Goal: Task Accomplishment & Management: Complete application form

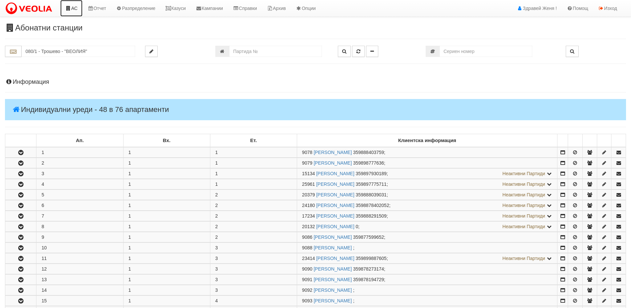
click at [77, 11] on link "АС" at bounding box center [71, 8] width 22 height 17
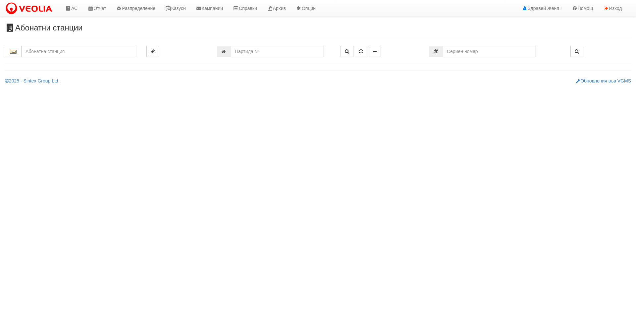
click at [74, 52] on input "text" at bounding box center [79, 51] width 115 height 11
click at [75, 59] on div "129/2 - Младост - "ВЕОЛИЯ"" at bounding box center [79, 62] width 113 height 8
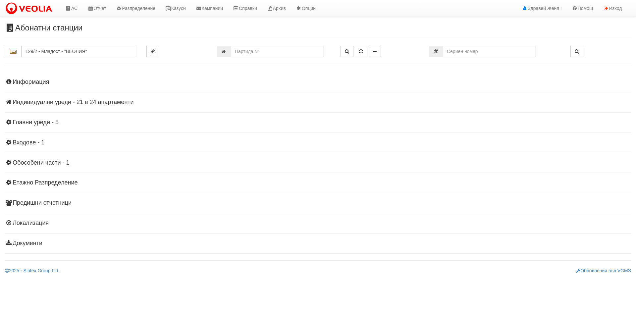
click at [55, 100] on h4 "Индивидуални уреди - 21 в 24 апартаменти" at bounding box center [318, 102] width 626 height 7
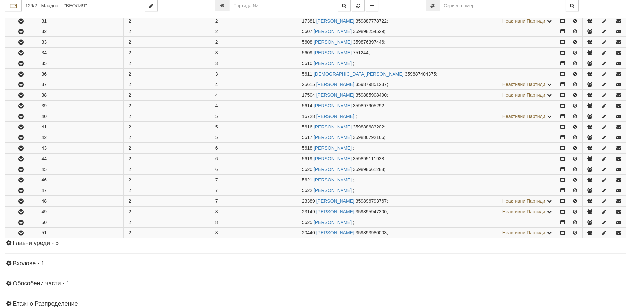
scroll to position [166, 0]
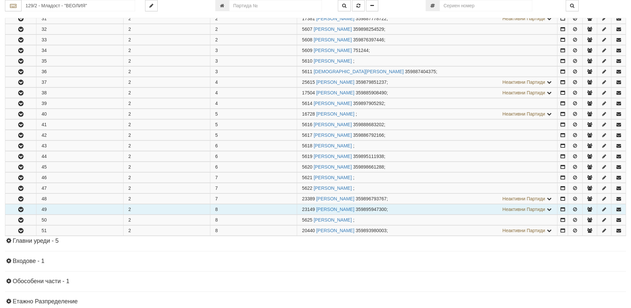
click at [83, 211] on td "49" at bounding box center [79, 210] width 87 height 10
click at [300, 212] on td "23149 ЕЛЕНКА ГЕОРГИЕВА МАРИНОВА 359895947300 ; Неактивни Партиди 17927 ДЕЯН ПАВ…" at bounding box center [427, 210] width 261 height 10
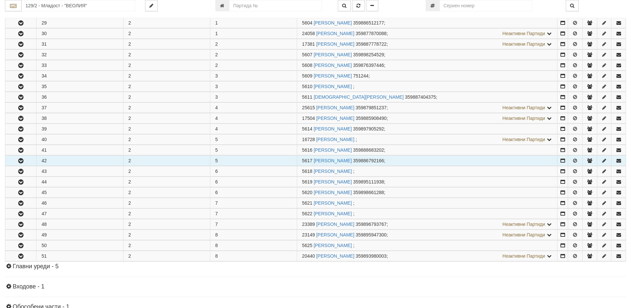
scroll to position [99, 0]
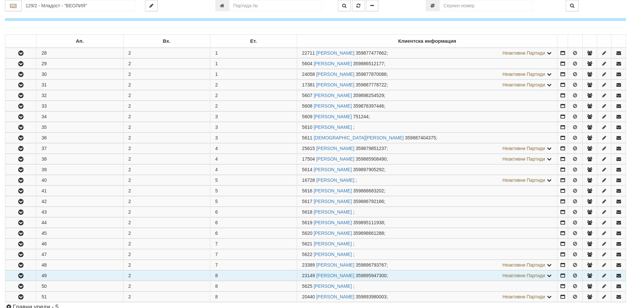
click at [19, 276] on icon "button" at bounding box center [21, 276] width 8 height 5
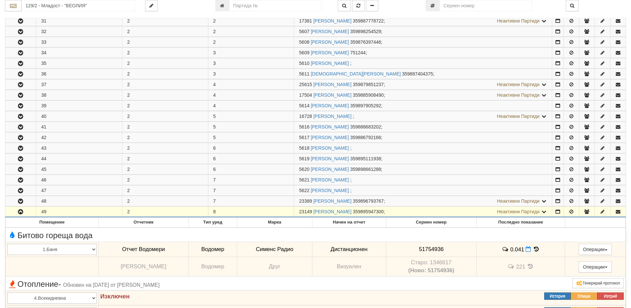
scroll to position [166, 0]
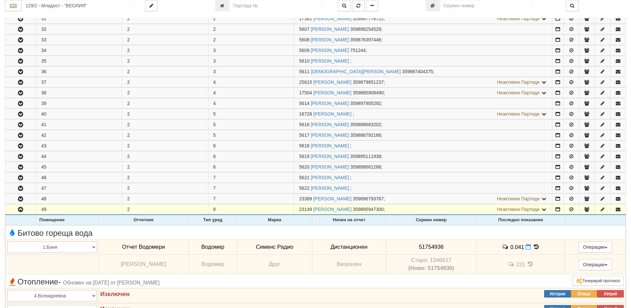
click at [538, 249] on icon at bounding box center [536, 247] width 7 height 6
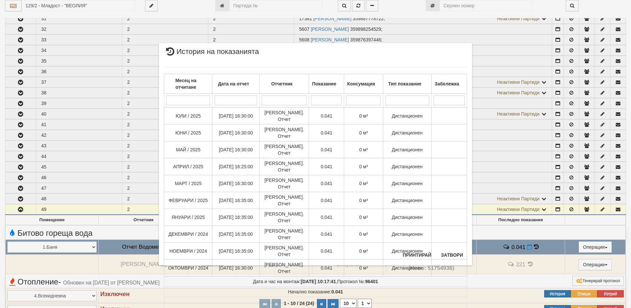
click at [520, 234] on div "× История на показанията Месец на отчитане Дата на отчет Отчетник Показание Кон…" at bounding box center [315, 154] width 631 height 308
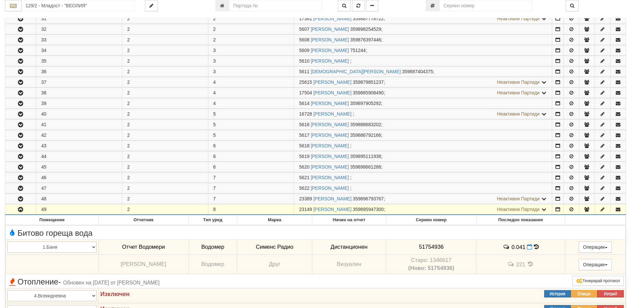
drag, startPoint x: 314, startPoint y: 208, endPoint x: 291, endPoint y: 208, distance: 22.9
click at [291, 208] on tr "49 2 8 23149 ЕЛЕНКА ГЕОРГИЕВА МАРИНОВА 359895947300 ; Неактивни Партиди 17927 Д…" at bounding box center [315, 210] width 621 height 11
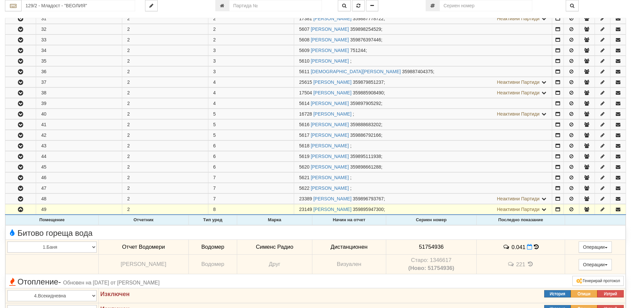
click at [534, 263] on icon at bounding box center [530, 265] width 7 height 6
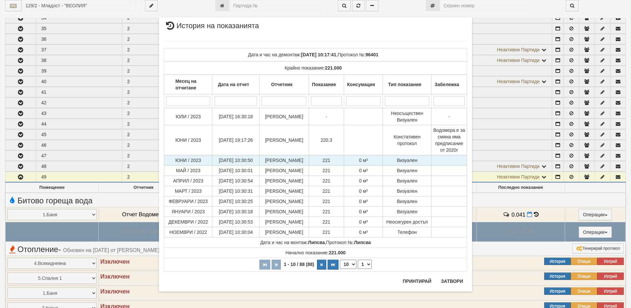
scroll to position [199, 0]
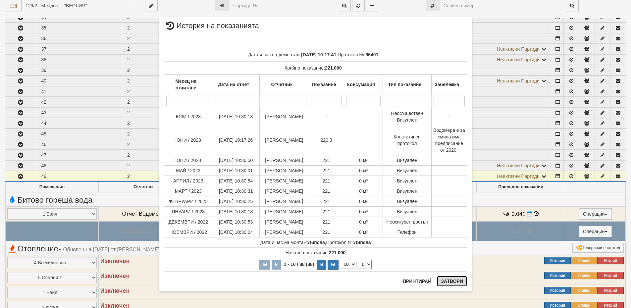
click at [459, 283] on button "Затвори" at bounding box center [452, 281] width 30 height 11
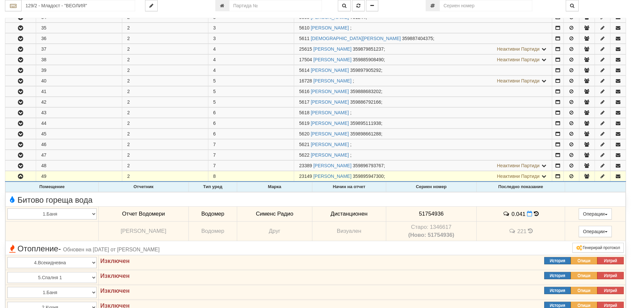
click at [539, 214] on icon at bounding box center [536, 214] width 5 height 6
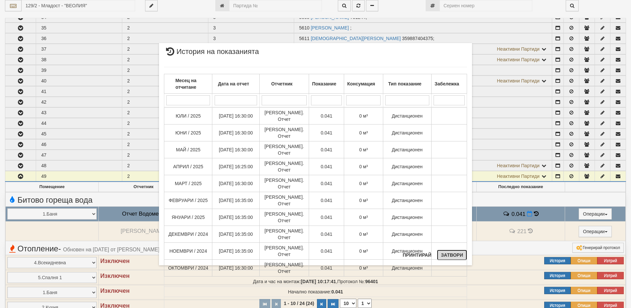
click at [449, 255] on button "Затвори" at bounding box center [452, 255] width 30 height 11
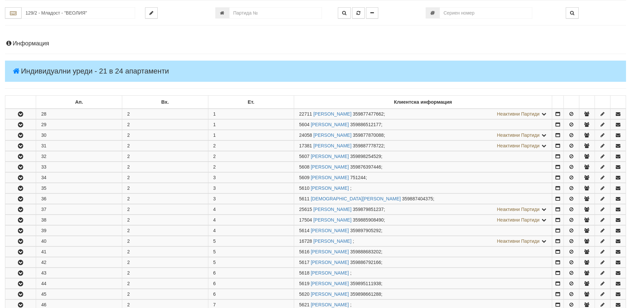
scroll to position [99, 0]
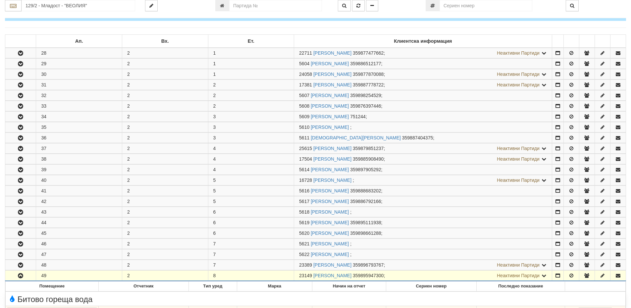
click at [547, 275] on icon at bounding box center [544, 275] width 6 height 5
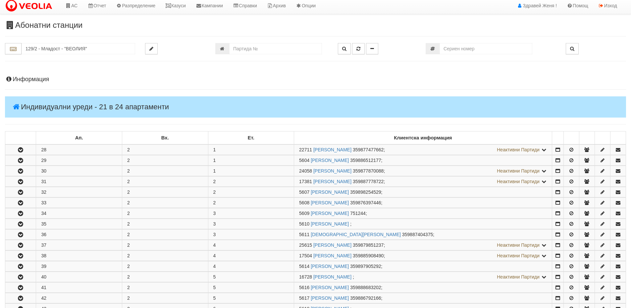
scroll to position [0, 0]
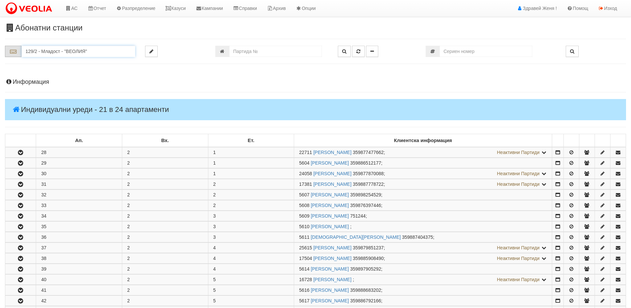
drag, startPoint x: 103, startPoint y: 51, endPoint x: 12, endPoint y: 55, distance: 91.9
click at [12, 55] on div "129/2 - Младост - "ВЕОЛИЯ"" at bounding box center [70, 51] width 130 height 11
click at [47, 62] on div "120/1 - Младост - "ВЕОЛИЯ"" at bounding box center [79, 62] width 112 height 8
type input "120/1 - Младост - "ВЕОЛИЯ""
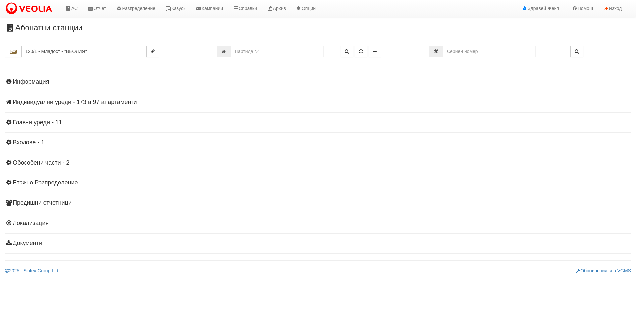
click at [89, 103] on h4 "Индивидуални уреди - 173 в 97 апартаменти" at bounding box center [318, 102] width 626 height 7
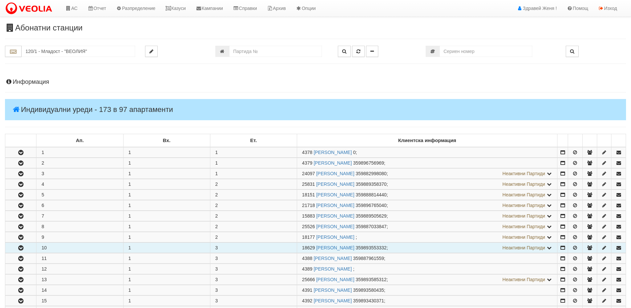
click at [52, 248] on td "10" at bounding box center [79, 248] width 87 height 10
drag, startPoint x: 315, startPoint y: 246, endPoint x: 301, endPoint y: 249, distance: 13.8
click at [301, 249] on td "18629 ТЕОДОРА ВАСИЛЕВА ИЛИЕВА 359893553332 ; Неактивни Партиди 4387 ТОНА ИВАНОВ…" at bounding box center [427, 248] width 261 height 10
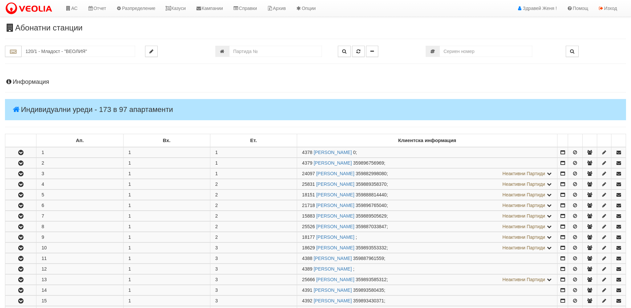
click at [45, 81] on h4 "Информация" at bounding box center [316, 82] width 622 height 7
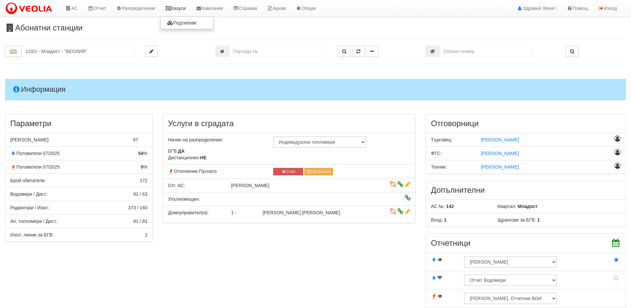
click at [182, 10] on link "Казуси" at bounding box center [175, 8] width 30 height 17
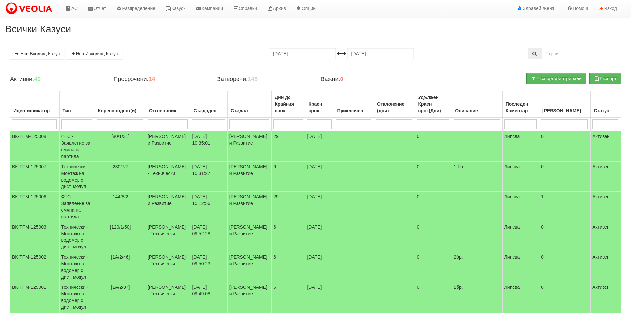
click at [148, 79] on h4 "Просрочени: 14" at bounding box center [159, 79] width 93 height 7
click at [195, 69] on div "Нов Входящ Казус Нов Изходящ Казус 14.07.2025 14.08.2025 Зареждане на казусите.…" at bounding box center [316, 255] width 622 height 415
click at [39, 51] on link "Нов Входящ Казус" at bounding box center [37, 53] width 54 height 11
click at [70, 7] on icon at bounding box center [68, 8] width 6 height 5
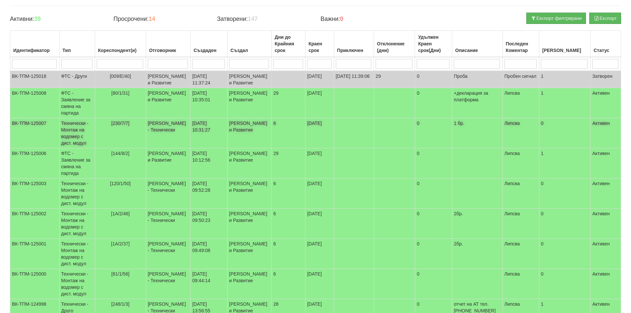
scroll to position [66, 0]
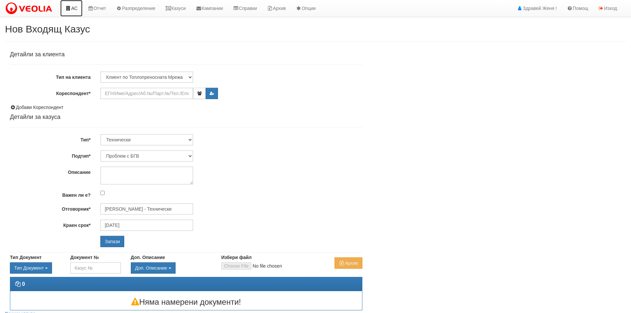
click at [71, 7] on icon at bounding box center [68, 8] width 6 height 5
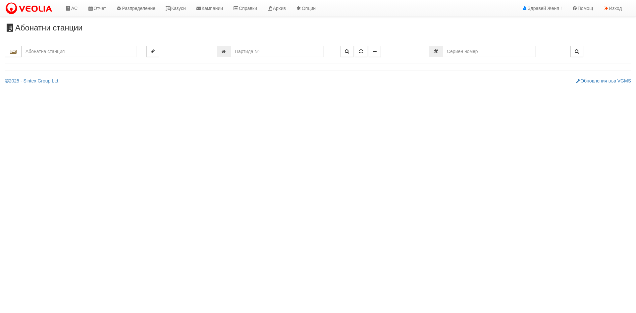
click at [63, 51] on input "text" at bounding box center [79, 51] width 115 height 11
click at [52, 52] on input "text" at bounding box center [79, 51] width 115 height 11
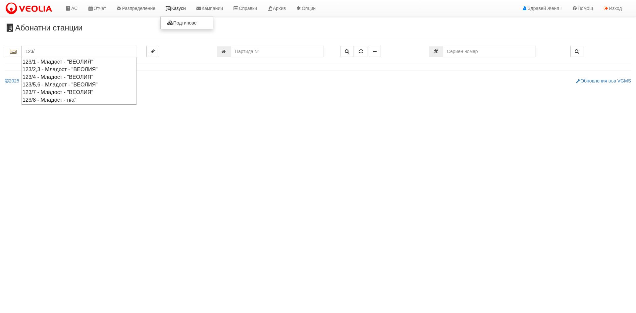
type input "123/"
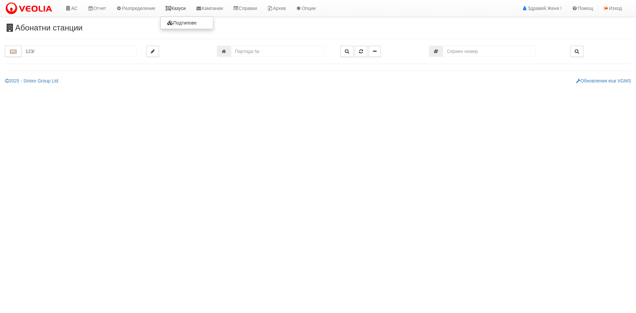
click at [181, 10] on link "Казуси" at bounding box center [175, 8] width 30 height 17
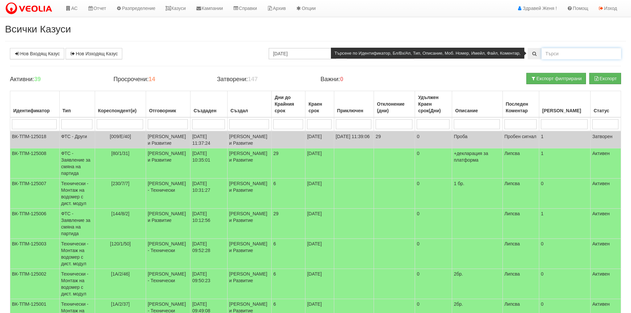
click at [564, 53] on input "text" at bounding box center [582, 53] width 80 height 11
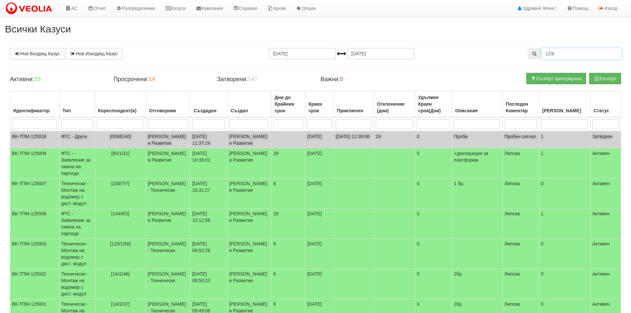
type input "123/"
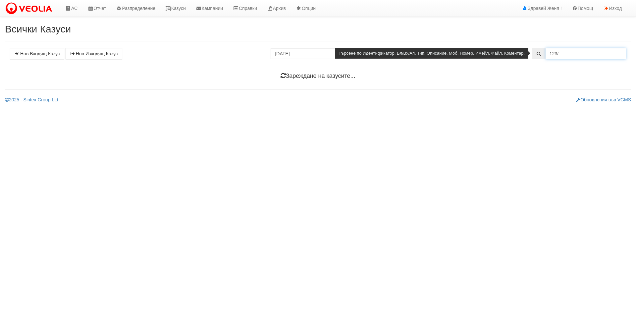
click at [562, 55] on input "123/" at bounding box center [586, 53] width 81 height 11
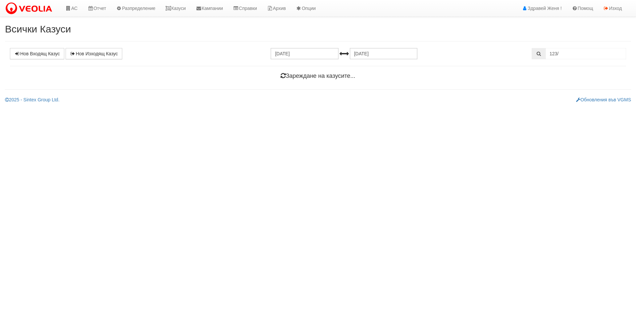
click at [317, 76] on h4 "Зареждане на казусите..." at bounding box center [318, 76] width 617 height 7
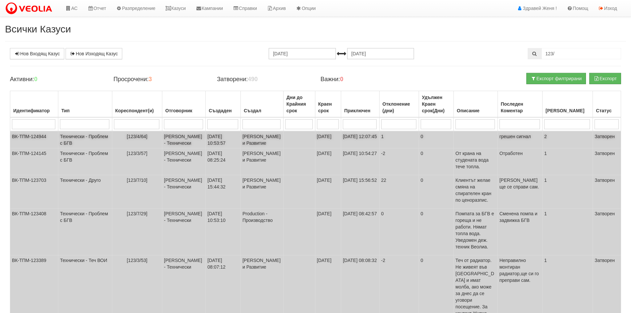
click at [525, 138] on span "грешен сигнал" at bounding box center [515, 136] width 31 height 5
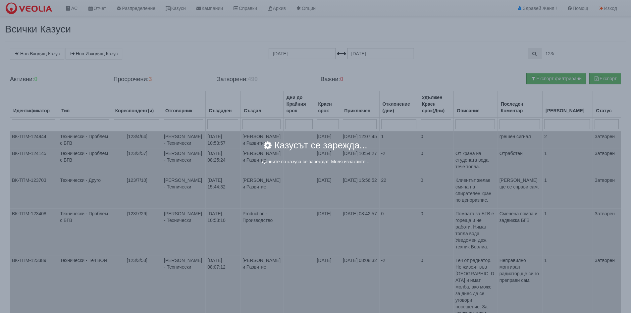
click at [244, 144] on div "Казусът се зарежда..." at bounding box center [316, 150] width 368 height 18
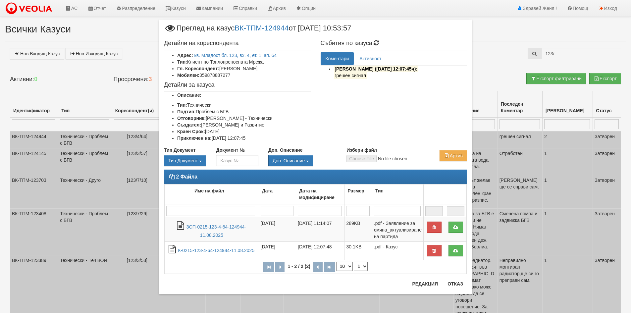
click at [357, 76] on mark "грешен сигнал" at bounding box center [350, 75] width 33 height 7
drag, startPoint x: 388, startPoint y: 27, endPoint x: 427, endPoint y: 31, distance: 39.6
click at [427, 31] on div "Преглед на казус ВК-ТПМ-124944 от 11/08/2025 10:53:57" at bounding box center [315, 31] width 303 height 12
drag, startPoint x: 386, startPoint y: 23, endPoint x: 395, endPoint y: 27, distance: 9.5
click at [395, 27] on div "× Преглед на казус ВК-ТПМ-124944 от 11/08/2025 10:53:57 Детайли на кореспондент…" at bounding box center [315, 157] width 313 height 275
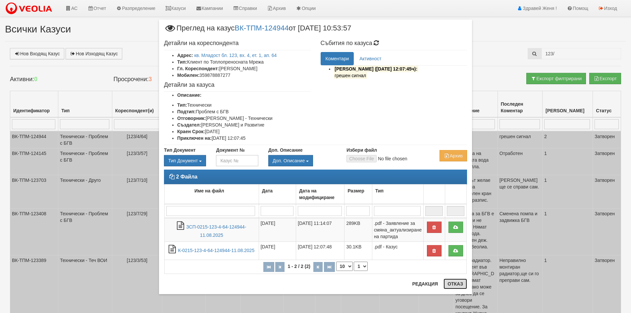
click at [460, 288] on button "Отказ" at bounding box center [456, 284] width 24 height 11
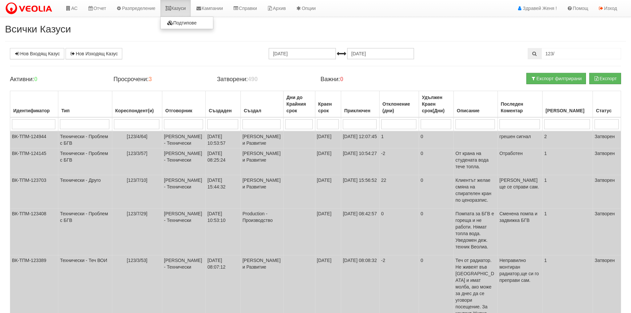
click at [171, 6] on icon at bounding box center [168, 8] width 6 height 5
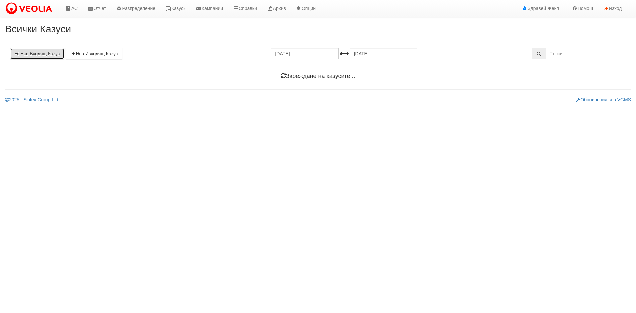
click at [38, 51] on link "Нов Входящ Казус" at bounding box center [37, 53] width 54 height 11
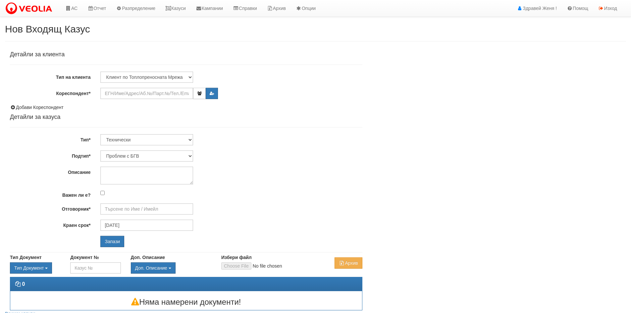
type input "[PERSON_NAME] - Технически"
click at [125, 92] on input "Кореспондент*" at bounding box center [146, 93] width 93 height 11
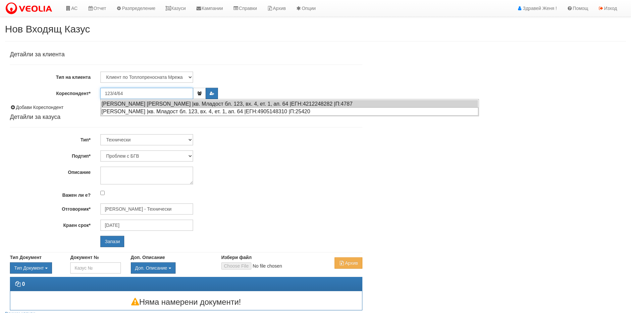
click at [145, 110] on div "ДОБРИНКА ХРИСТОВА ПЕТРОВА |кв. Младост бл. 123, вх. 4, ет. 1, ап. 64 |ЕГН:49051…" at bounding box center [290, 111] width 378 height 8
type input "Добринка Христова Петрова"
type input "Дончо Дончев - Технически"
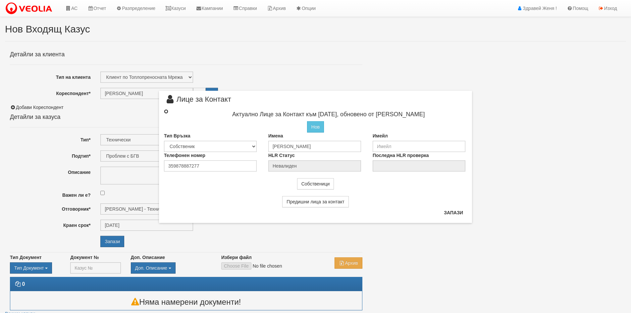
click at [166, 111] on input "radio" at bounding box center [166, 111] width 4 height 4
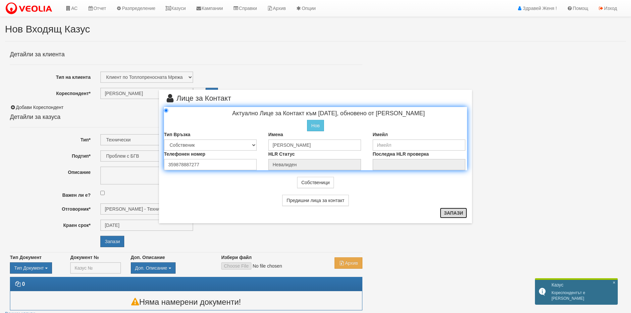
click at [455, 214] on button "Запази" at bounding box center [453, 213] width 27 height 11
radio input "true"
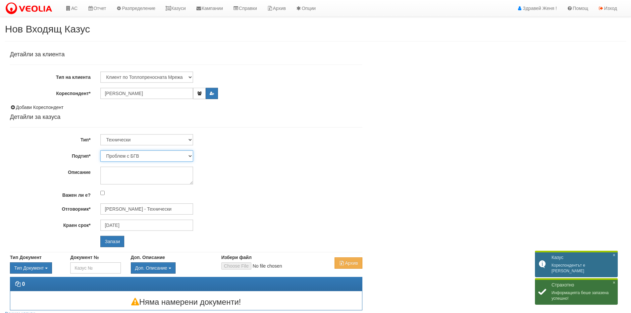
click at [189, 157] on select "Проблем с БГВ Теч ВОИ Теч БГВ Теч в АС Теч от водомер Проблем в АС Интервенция …" at bounding box center [146, 155] width 93 height 11
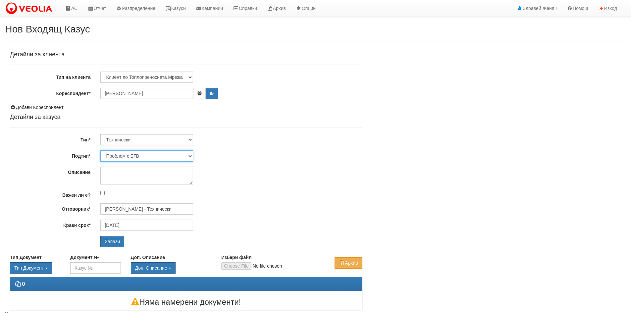
select select "Монтаж на водомер с дист. модул"
click at [100, 150] on select "Проблем с БГВ Теч ВОИ Теч БГВ Теч в АС Теч от водомер Проблем в АС Интервенция …" at bounding box center [146, 155] width 93 height 11
type input "[DATE]"
type input "[PERSON_NAME] - Технически"
click at [107, 242] on input "Запази" at bounding box center [112, 241] width 24 height 11
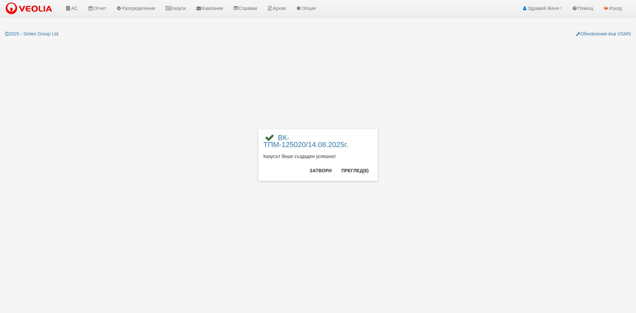
click at [188, 10] on div "× ВК-ТПМ-125020/14.08.2025г. Казусът беше създаден успешно! Затвори Преглед (6)" at bounding box center [318, 90] width 388 height 181
click at [363, 170] on span "(4)" at bounding box center [366, 170] width 6 height 5
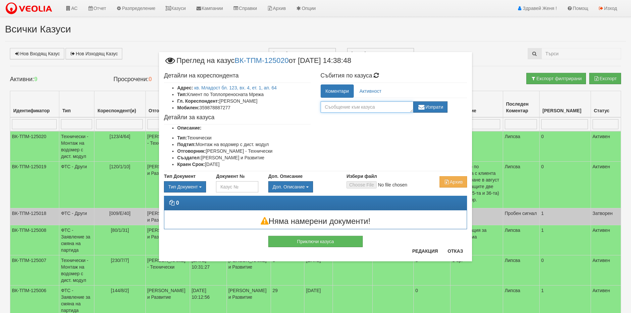
click at [334, 107] on textarea at bounding box center [367, 106] width 93 height 11
type textarea "k"
type textarea "л"
click at [351, 109] on textarea "клиентката моли , подмяната да стане преди20.08" at bounding box center [367, 106] width 93 height 11
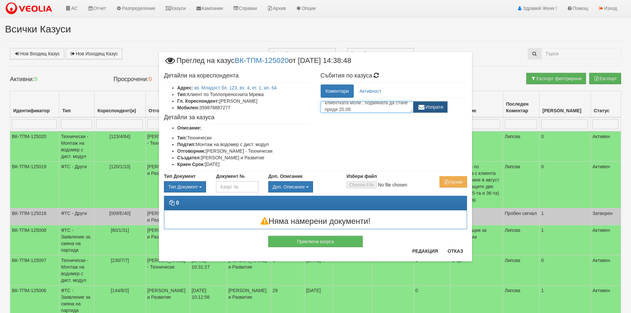
type textarea "клиентката моли , подмяната да стане преди 20.08"
click at [441, 109] on button "Изпрати" at bounding box center [431, 106] width 34 height 11
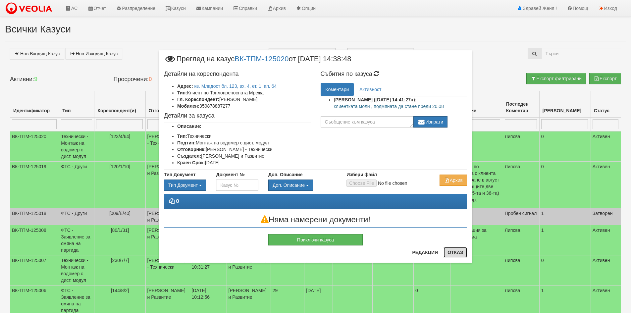
click at [456, 253] on button "Отказ" at bounding box center [456, 252] width 24 height 11
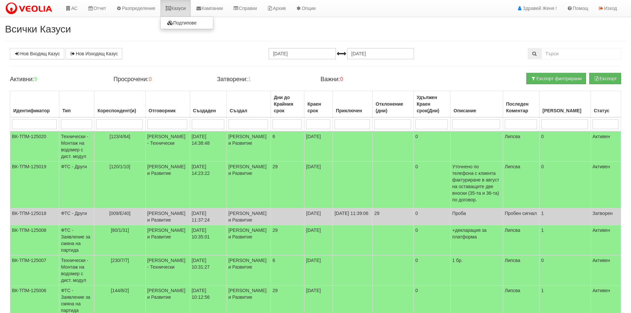
click at [186, 10] on link "Казуси" at bounding box center [175, 8] width 30 height 17
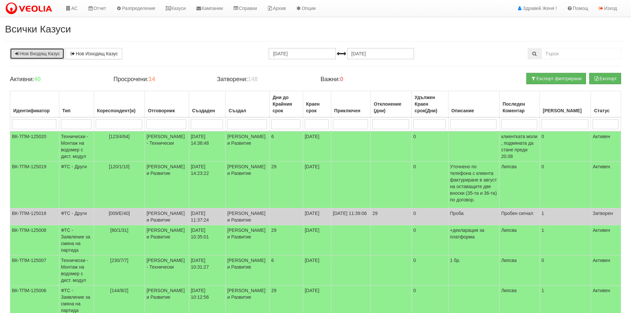
click at [45, 54] on link "Нов Входящ Казус" at bounding box center [37, 53] width 54 height 11
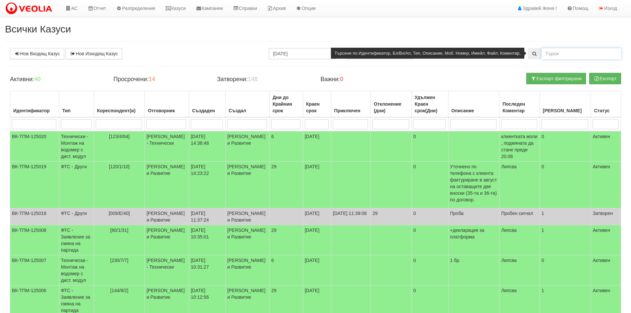
click at [563, 56] on input "text" at bounding box center [582, 53] width 80 height 11
type input "123"
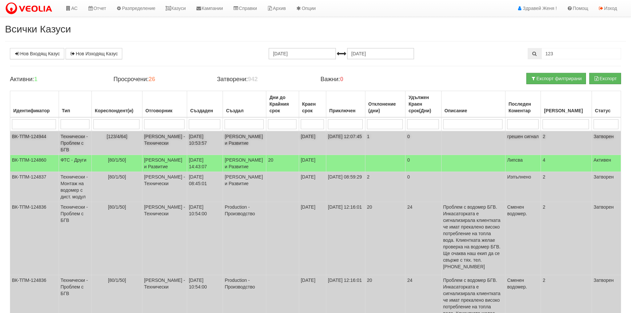
click at [462, 143] on td at bounding box center [474, 143] width 64 height 24
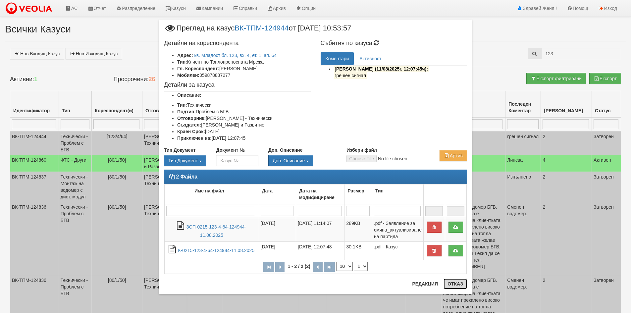
click at [458, 284] on button "Отказ" at bounding box center [456, 284] width 24 height 11
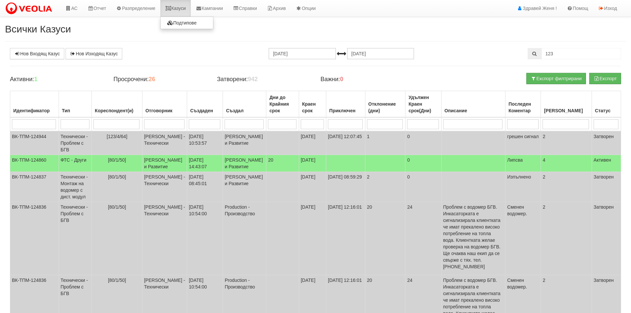
click at [187, 12] on link "Казуси" at bounding box center [175, 8] width 30 height 17
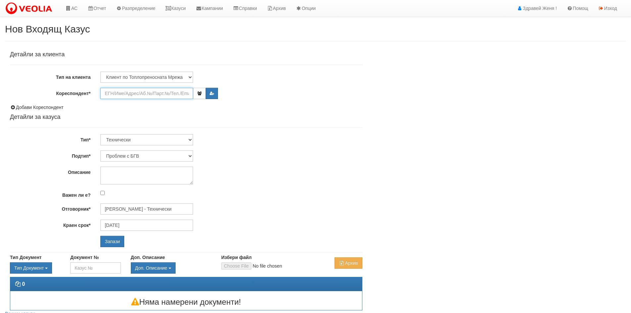
click at [122, 94] on input "Кореспондент*" at bounding box center [146, 93] width 93 height 11
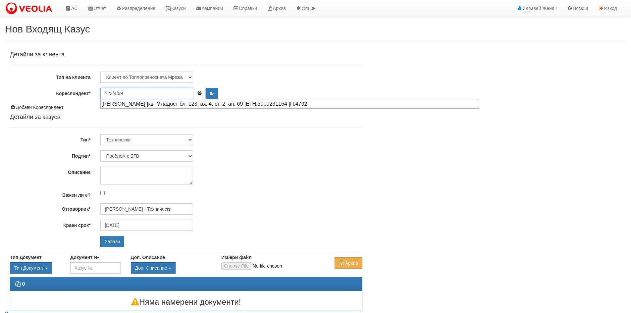
click at [151, 104] on div "ПЕТКО СТОЯНОВ МАРИНОВ |кв. Младост бл. 123, вх. 4, ет. 2, ап. 69 |ЕГН:390923116…" at bounding box center [290, 104] width 378 height 8
type input "ПЕТКО СТОЯНОВ МАРИНОВ"
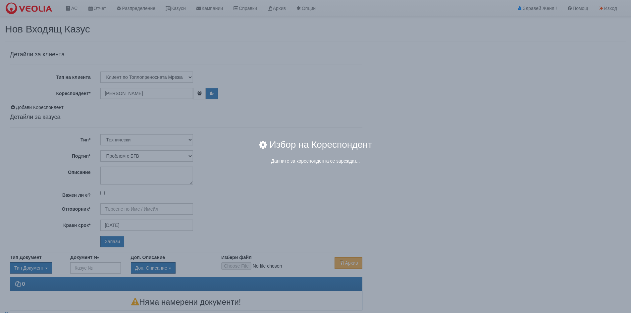
type input "[PERSON_NAME] - Технически"
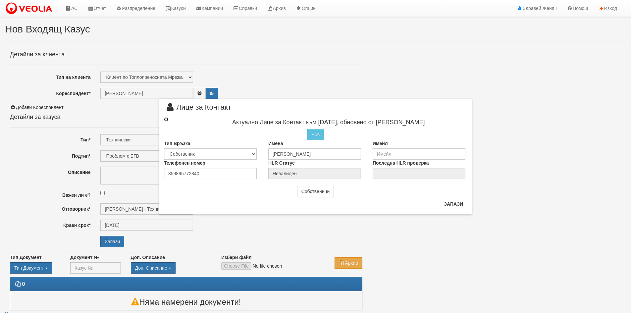
click at [166, 119] on input "radio" at bounding box center [166, 119] width 4 height 4
radio input "true"
type input "ПЕТКО СТОЯНОВ МАРИНОВ"
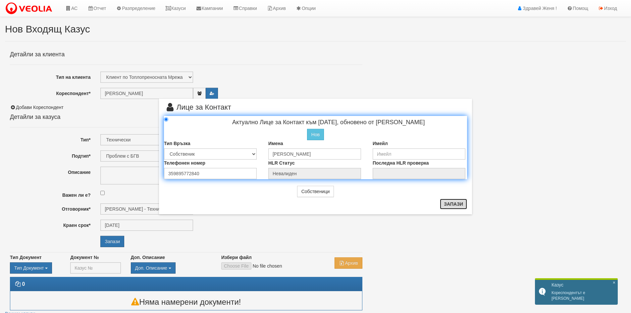
click at [452, 207] on button "Запази" at bounding box center [453, 204] width 27 height 11
radio input "true"
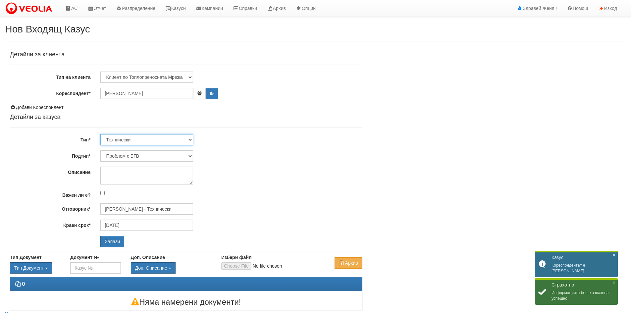
click at [190, 138] on select "Технически ФТС Търговски Административен Производствен Експлоатационен Финансов…" at bounding box center [146, 139] width 93 height 11
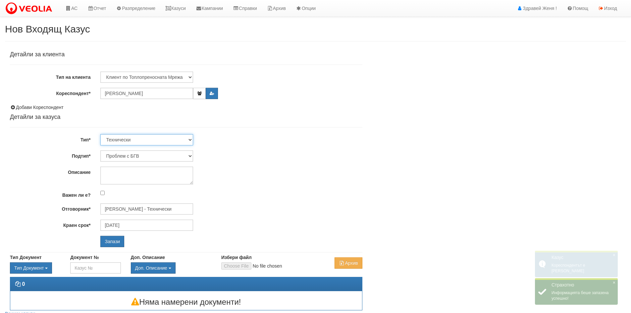
select select "1"
click at [100, 134] on select "Технически ФТС Търговски Административен Производствен Експлоатационен Финансов…" at bounding box center [146, 139] width 93 height 11
type input "[DATE]"
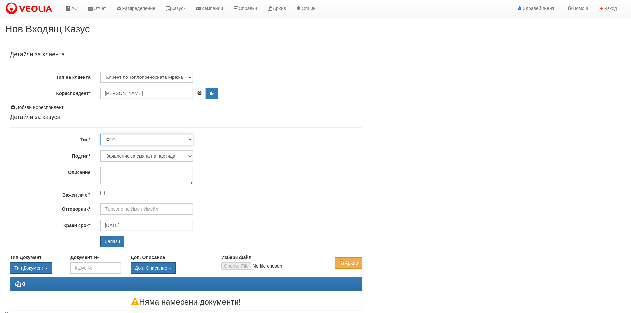
type input "[PERSON_NAME] и Развитие"
click at [190, 139] on select "Технически ФТС Търговски Административен Производствен Експлоатационен Финансов…" at bounding box center [146, 139] width 93 height 11
select select "0"
click at [100, 134] on select "Технически ФТС Търговски Административен Производствен Експлоатационен Финансов…" at bounding box center [146, 139] width 93 height 11
type input "[DATE]"
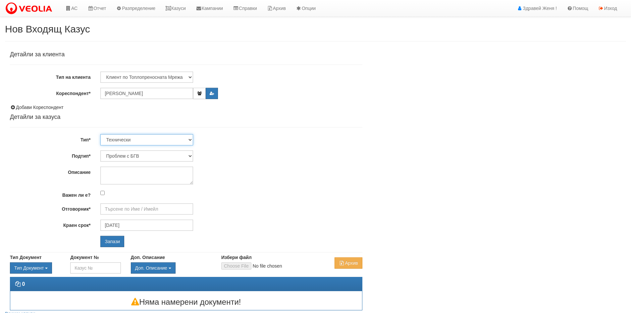
type input "[PERSON_NAME] - Технически"
click at [190, 155] on select "Проблем с БГВ Теч ВОИ Теч БГВ Теч в АС Теч от водомер Проблем в АС Интервенция …" at bounding box center [146, 155] width 93 height 11
select select "Монтаж на водомер с дист. модул"
click at [100, 150] on select "Проблем с БГВ Теч ВОИ Теч БГВ Теч в АС Теч от водомер Проблем в АС Интервенция …" at bounding box center [146, 155] width 93 height 11
type input "[DATE]"
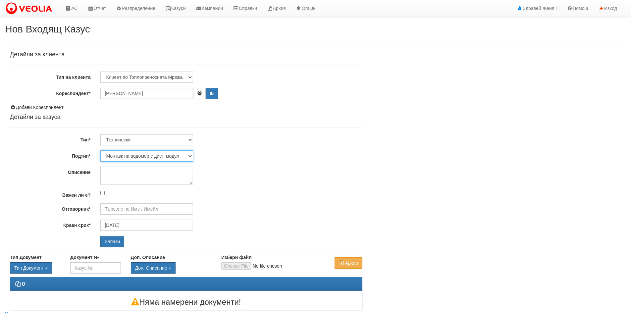
type input "[PERSON_NAME] - Технически"
click at [114, 241] on input "Запази" at bounding box center [112, 241] width 24 height 11
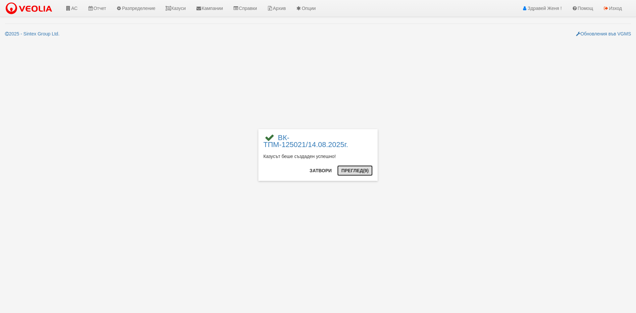
click at [346, 172] on button "Преглед (9)" at bounding box center [354, 170] width 35 height 11
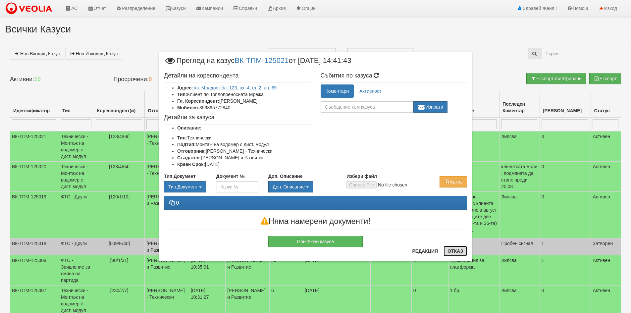
click at [457, 251] on button "Отказ" at bounding box center [456, 251] width 24 height 11
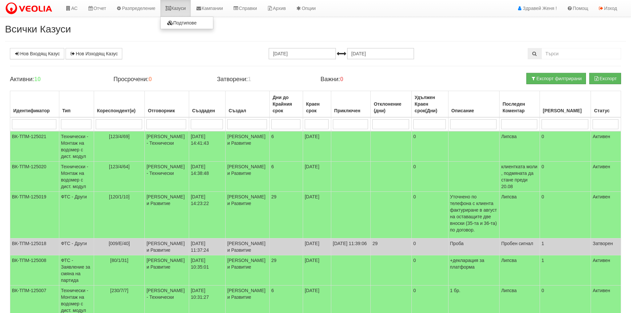
click at [171, 10] on icon at bounding box center [168, 8] width 6 height 5
click at [257, 145] on td "Женя Димитрова - Клиенти и Развитие" at bounding box center [248, 146] width 44 height 30
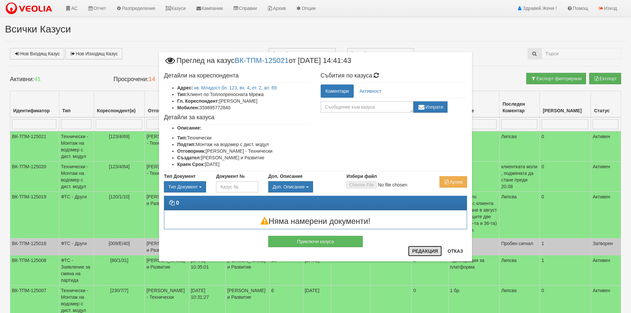
click at [426, 253] on button "Редакция" at bounding box center [425, 251] width 34 height 11
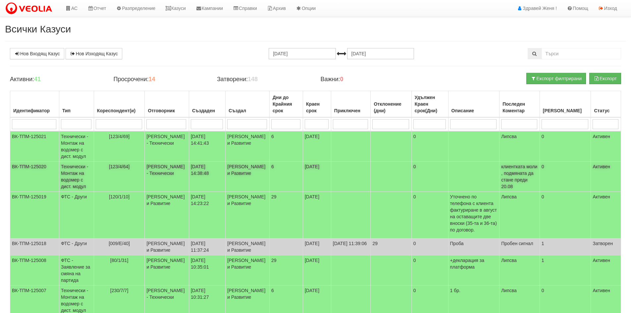
click at [245, 176] on td "Женя Димитрова - Клиенти и Развитие" at bounding box center [248, 177] width 44 height 30
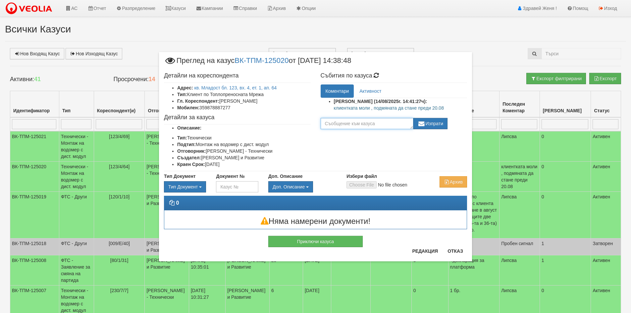
click at [388, 123] on textarea at bounding box center [367, 123] width 93 height 11
click at [392, 125] on textarea "С молба за предварително позваняване 10-15 мин." at bounding box center [367, 123] width 93 height 11
click at [359, 126] on textarea "С молба за предварително позваняване 10-15 мин. преди посещение" at bounding box center [367, 123] width 93 height 11
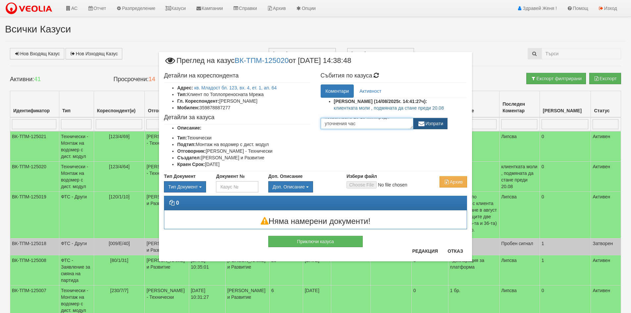
type textarea "С молба за предварително позваняване 10-15 мин.преди уточнения час"
click at [433, 127] on button "Изпрати" at bounding box center [431, 123] width 34 height 11
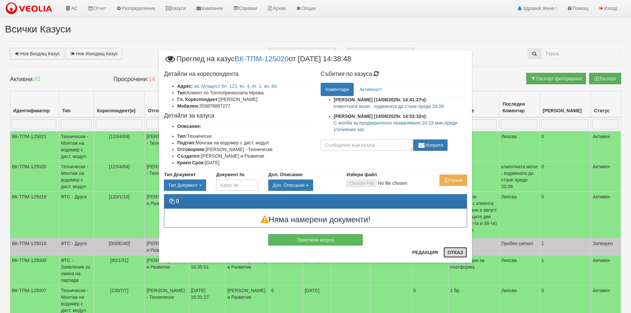
click at [453, 253] on button "Отказ" at bounding box center [456, 252] width 24 height 11
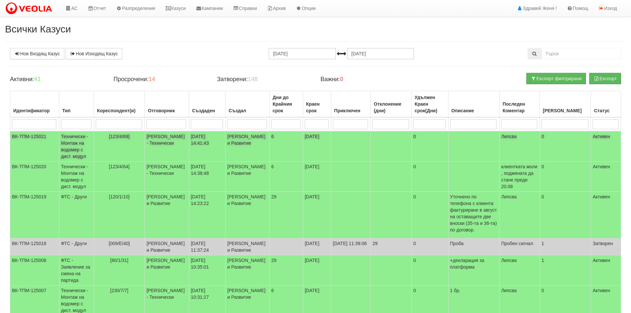
click at [521, 143] on td "Липсва" at bounding box center [520, 146] width 40 height 30
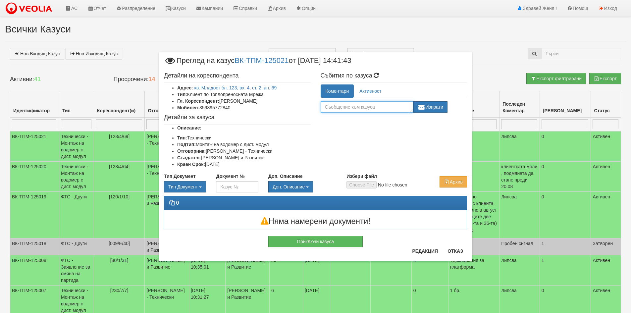
click at [374, 110] on textarea at bounding box center [367, 106] width 93 height 11
type textarea "подмяната ако може да стане с ап. 64"
click at [445, 109] on button "Изпрати" at bounding box center [431, 106] width 34 height 11
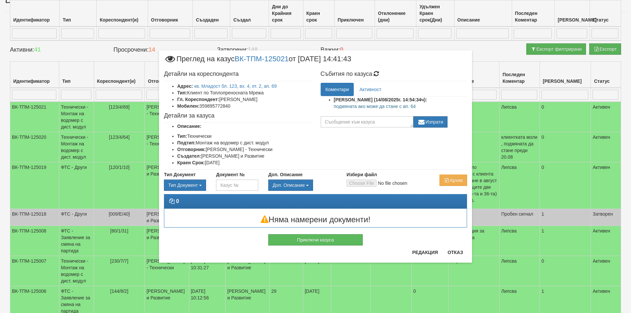
scroll to position [133, 0]
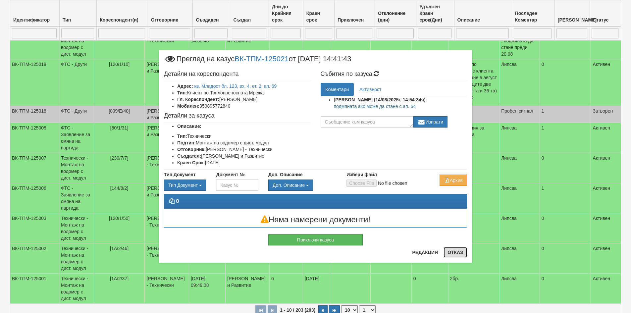
click at [463, 248] on button "Отказ" at bounding box center [456, 252] width 24 height 11
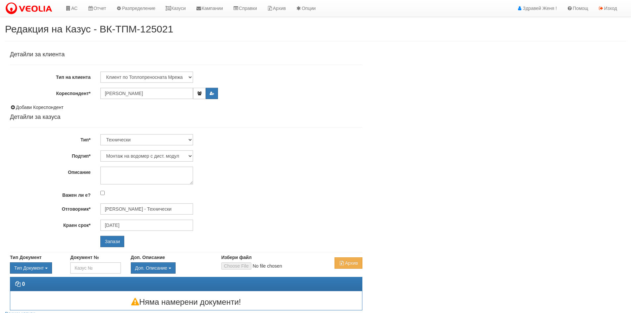
select select "Монтаж на водомер с дист. модул"
click at [147, 171] on textarea "Описание" at bounding box center [146, 176] width 93 height 18
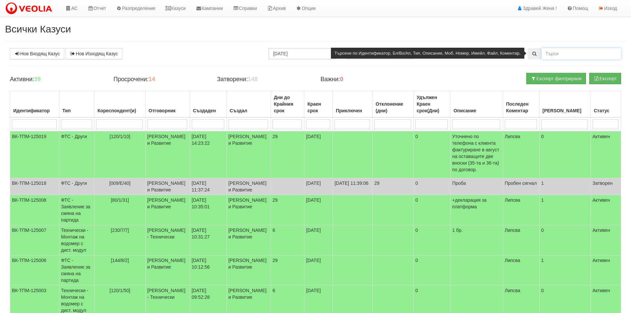
click at [558, 55] on input "text" at bounding box center [582, 53] width 80 height 11
type input "19598"
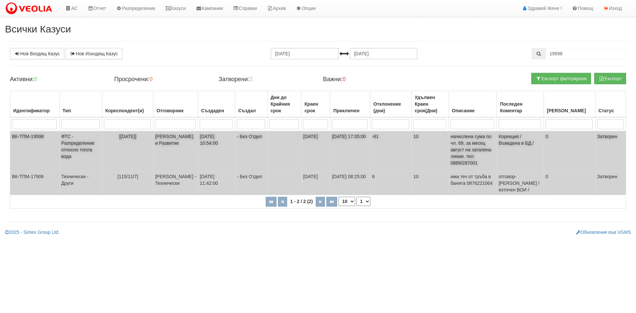
click at [184, 140] on td "[PERSON_NAME] и Развитие" at bounding box center [175, 151] width 45 height 40
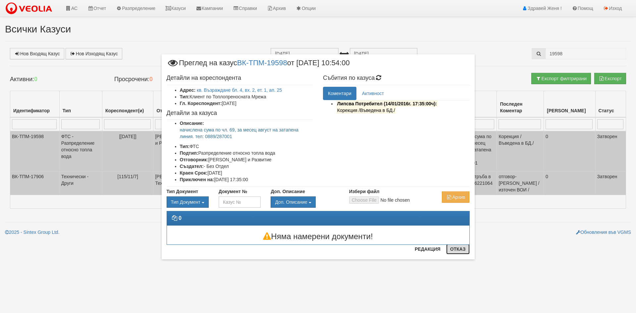
click at [467, 249] on button "Отказ" at bounding box center [458, 249] width 24 height 11
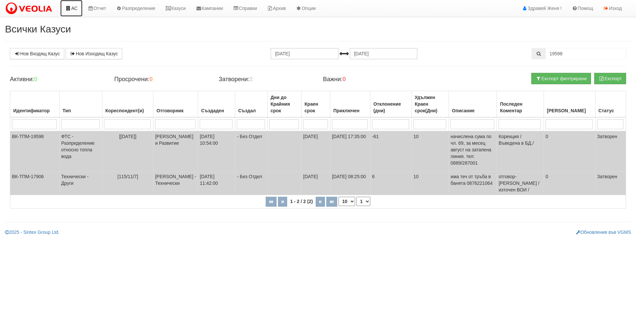
click at [77, 8] on link "АС" at bounding box center [71, 8] width 22 height 17
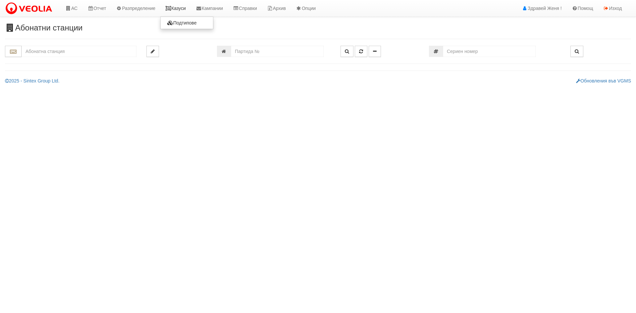
click at [178, 9] on link "Казуси" at bounding box center [175, 8] width 30 height 17
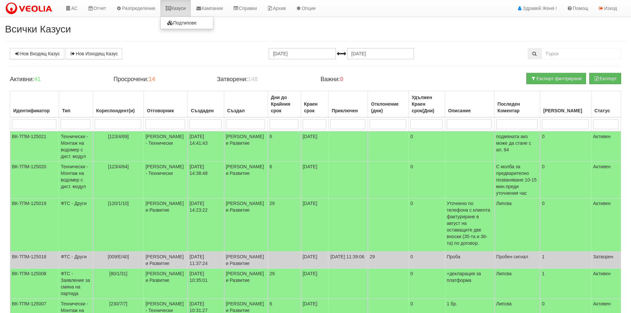
click at [184, 10] on link "Казуси" at bounding box center [175, 8] width 30 height 17
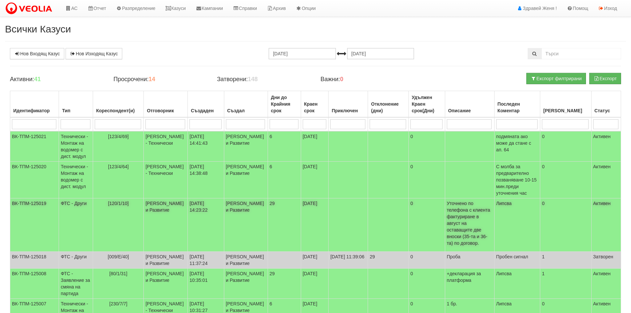
click at [474, 223] on p "Уточнено по телефона с клиента фактуриране в август на оставащите две вноски (3…" at bounding box center [470, 223] width 46 height 46
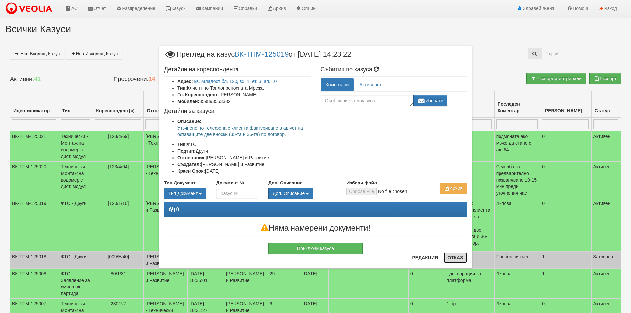
click at [453, 259] on button "Отказ" at bounding box center [456, 258] width 24 height 11
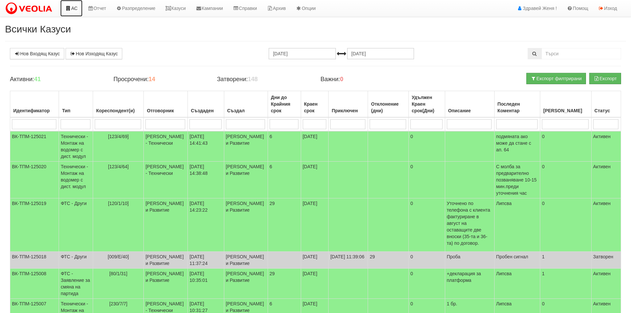
click at [76, 6] on link "АС" at bounding box center [71, 8] width 22 height 17
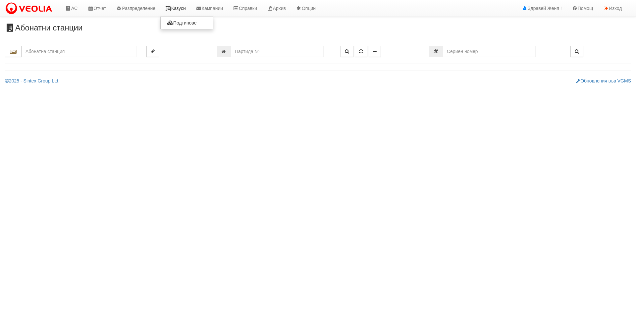
click at [185, 8] on link "Казуси" at bounding box center [175, 8] width 30 height 17
click at [179, 7] on link "Казуси" at bounding box center [175, 8] width 30 height 17
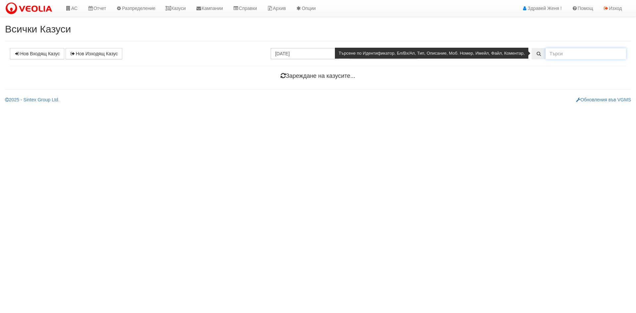
click at [560, 52] on input "text" at bounding box center [586, 53] width 81 height 11
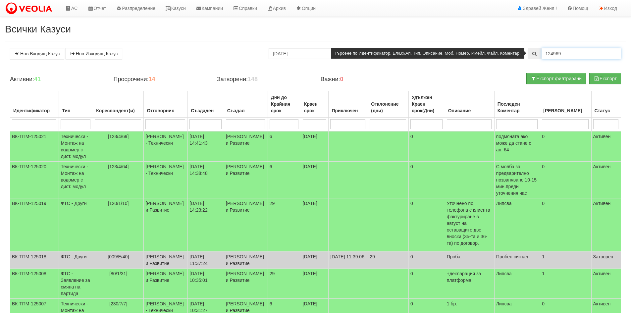
type input "124969"
click at [534, 54] on icon at bounding box center [535, 53] width 6 height 5
click at [537, 55] on icon at bounding box center [535, 53] width 6 height 5
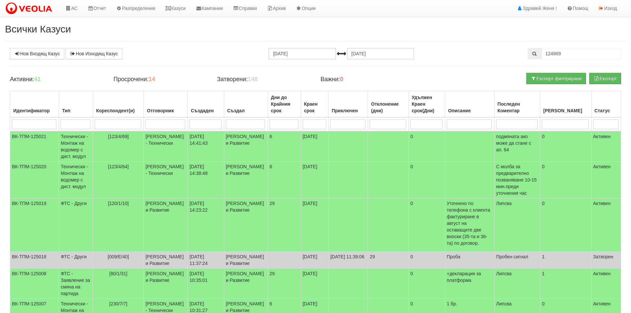
click at [549, 62] on div "Нов Входящ Казус Нов Изходящ Казус 14.07.2025 14.08.2025 124969 Зареждане на ка…" at bounding box center [316, 259] width 622 height 422
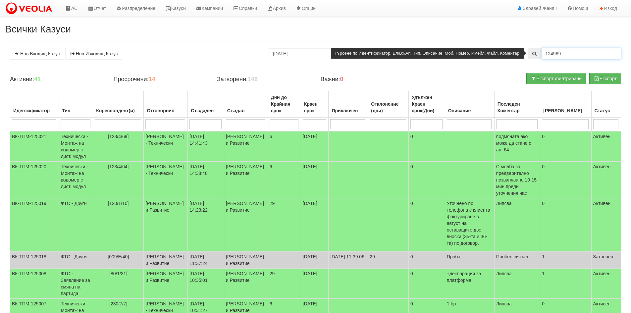
click at [565, 49] on input "124969" at bounding box center [582, 53] width 80 height 11
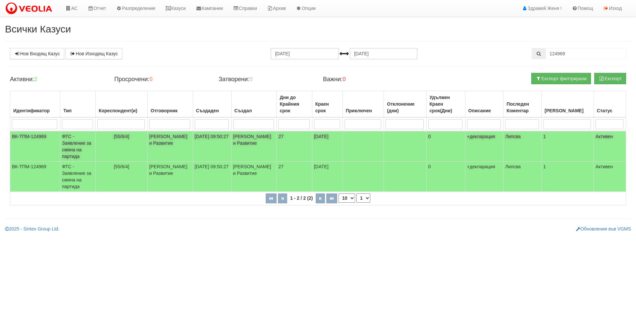
click at [193, 140] on td "[PERSON_NAME] и Развитие" at bounding box center [170, 146] width 45 height 30
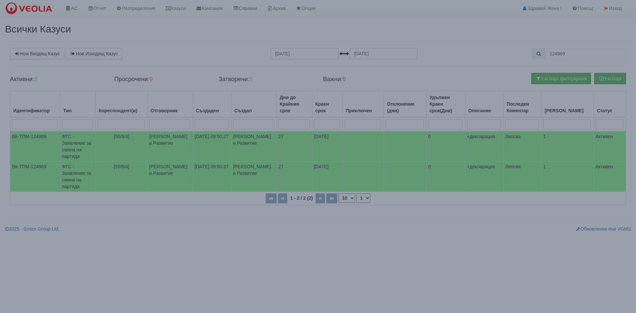
select select "1"
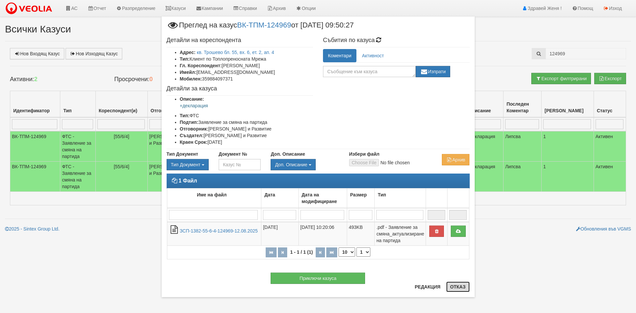
click at [455, 291] on button "Отказ" at bounding box center [458, 287] width 24 height 11
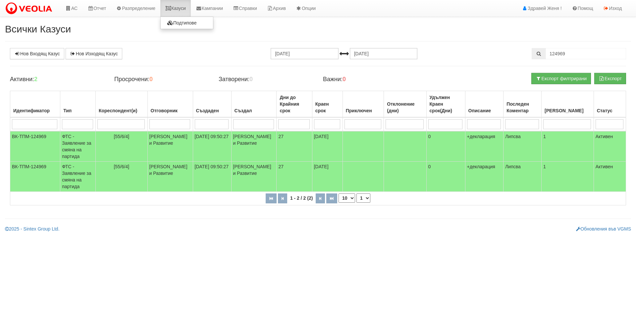
click at [178, 9] on link "Казуси" at bounding box center [175, 8] width 30 height 17
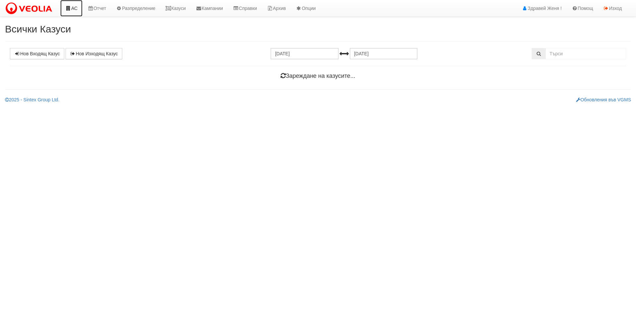
click at [74, 8] on link "АС" at bounding box center [71, 8] width 22 height 17
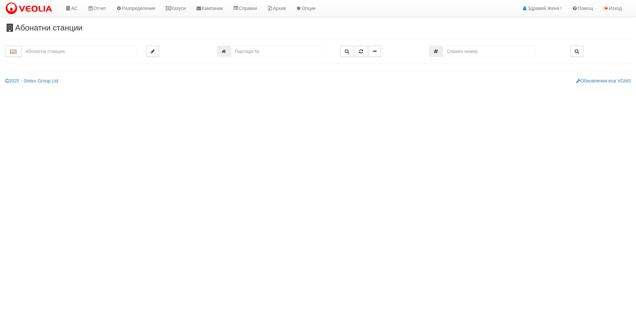
click at [66, 52] on input "text" at bounding box center [79, 51] width 115 height 11
click at [79, 63] on div "055/6 - Трошево - "ВЕОЛИЯ"" at bounding box center [79, 62] width 113 height 8
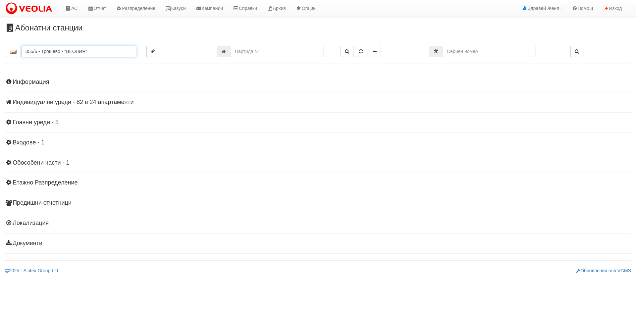
drag, startPoint x: 99, startPoint y: 50, endPoint x: 0, endPoint y: 55, distance: 98.9
click at [0, 55] on div "055/6 - Трошево - "ВЕОЛИЯ"" at bounding box center [71, 51] width 142 height 11
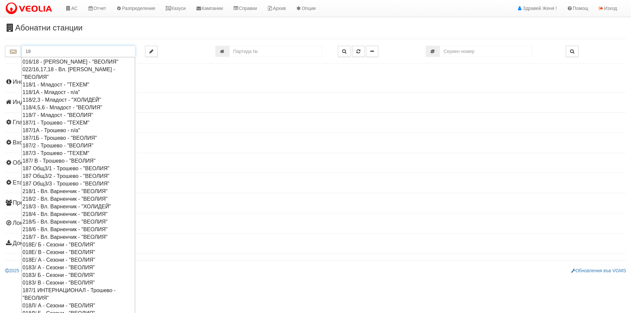
click at [37, 52] on input "18" at bounding box center [79, 51] width 114 height 11
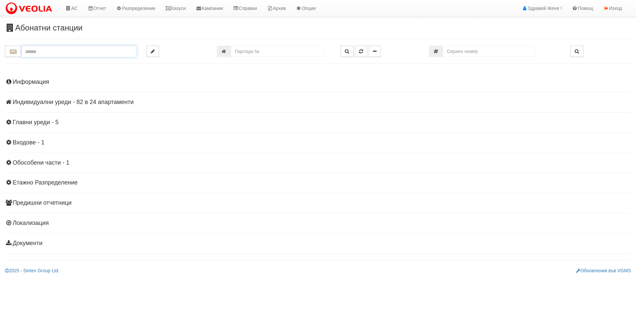
type input "зима"
click at [48, 51] on input "зима" at bounding box center [79, 51] width 115 height 11
type input "орх"
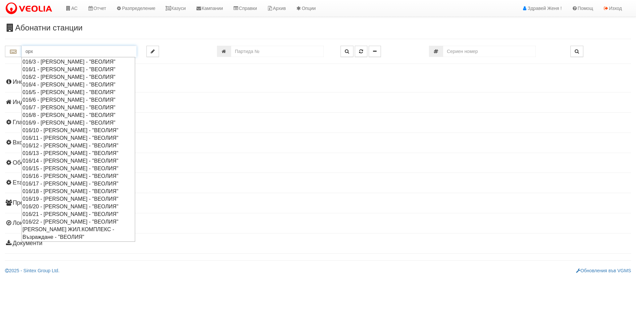
click at [38, 48] on input "орх" at bounding box center [79, 51] width 115 height 11
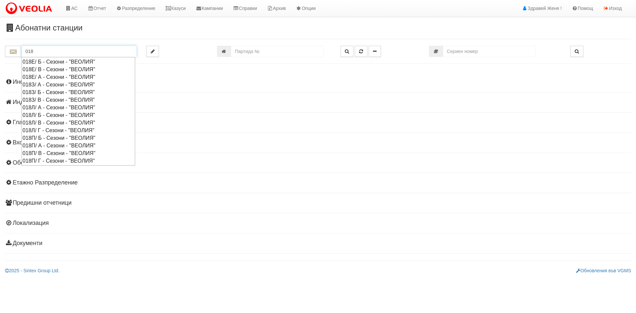
click at [44, 84] on div "018З/ А - Сезони - "ВЕОЛИЯ"" at bounding box center [79, 85] width 112 height 8
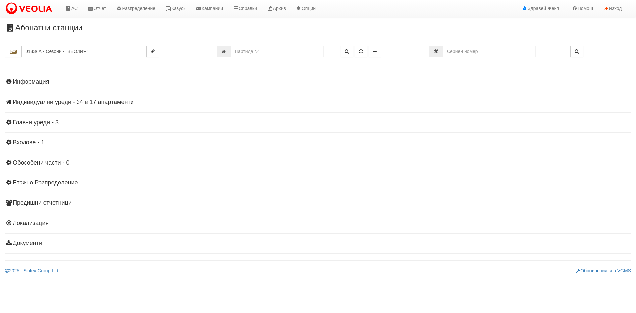
click at [101, 104] on h4 "Индивидуални уреди - 34 в 17 апартаменти" at bounding box center [318, 102] width 626 height 7
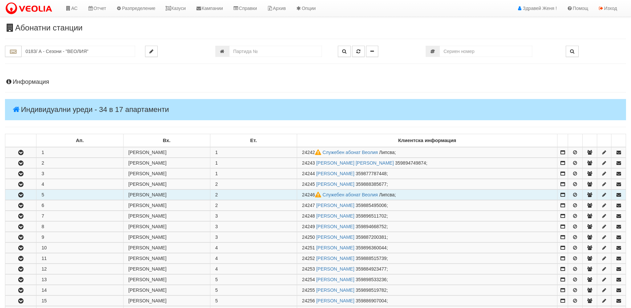
click at [60, 195] on td "5" at bounding box center [79, 195] width 87 height 10
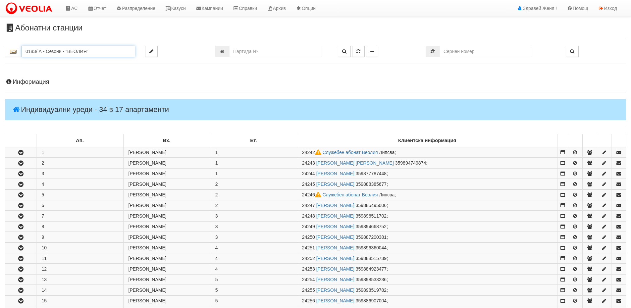
click at [35, 50] on input "018З/ А - Сезони - "ВЕОЛИЯ"" at bounding box center [79, 51] width 114 height 11
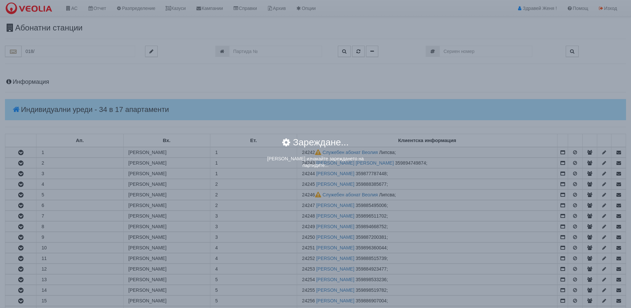
click at [42, 49] on div "× Зареждане... Моля изчакайте зареждането на партидите..." at bounding box center [315, 154] width 631 height 308
click at [45, 52] on div "× Зареждане... Моля изчакайте зареждането на партидите..." at bounding box center [315, 154] width 631 height 308
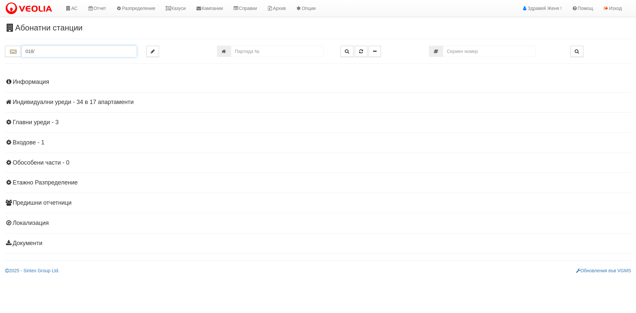
click at [45, 52] on input "018/" at bounding box center [79, 51] width 115 height 11
click at [49, 61] on div "018З/ А - Сезони - "ВЕОЛИЯ"" at bounding box center [79, 62] width 113 height 8
type input "018З/ А - Сезони - "ВЕОЛИЯ""
click at [120, 103] on h4 "Индивидуални уреди - 34 в 17 апартаменти" at bounding box center [318, 102] width 626 height 7
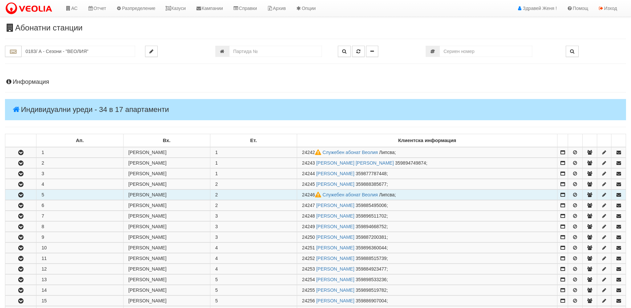
click at [62, 195] on td "5" at bounding box center [79, 195] width 87 height 10
click at [259, 196] on td "2" at bounding box center [253, 195] width 87 height 10
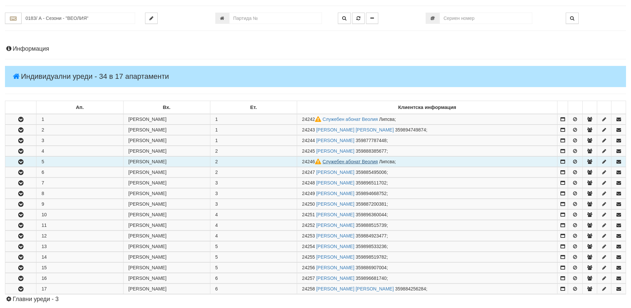
click at [329, 163] on link "Служебен абонат Веолия" at bounding box center [350, 161] width 55 height 5
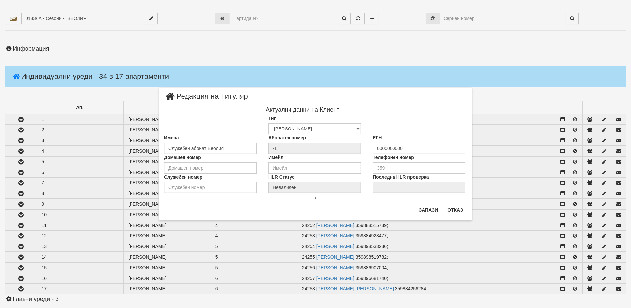
click at [122, 91] on div "× Редакция на Титуляр Актуални данни на Клиент Тип Физическо Лице Фирма Институ…" at bounding box center [316, 110] width 388 height 220
click at [457, 208] on button "Отказ" at bounding box center [456, 210] width 24 height 11
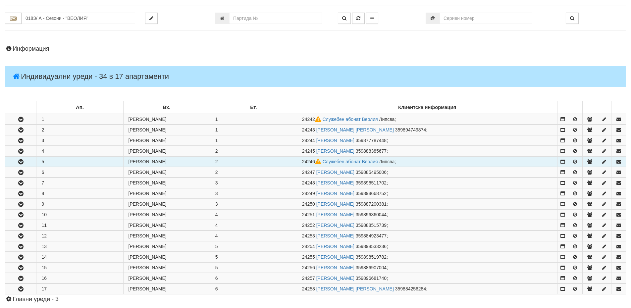
click at [306, 164] on span "24246" at bounding box center [312, 161] width 21 height 5
click at [315, 161] on span "24246" at bounding box center [312, 161] width 21 height 5
click at [365, 161] on link "Служебен абонат Веолия" at bounding box center [350, 161] width 55 height 5
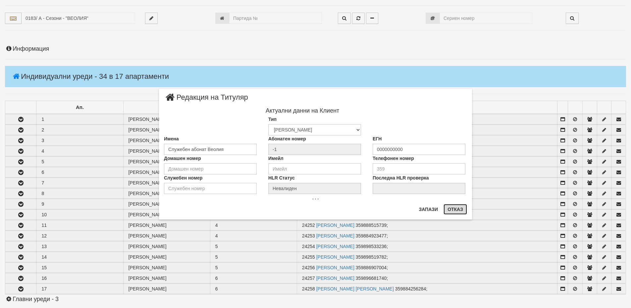
click at [458, 211] on button "Отказ" at bounding box center [456, 209] width 24 height 11
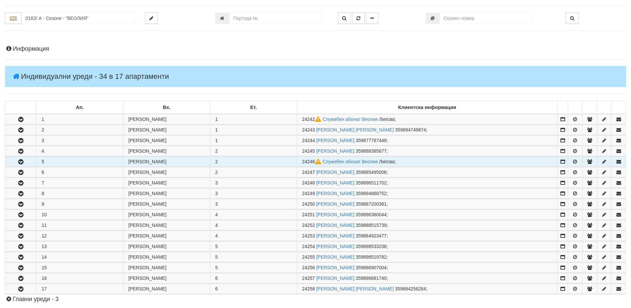
click at [21, 161] on icon "button" at bounding box center [21, 162] width 8 height 5
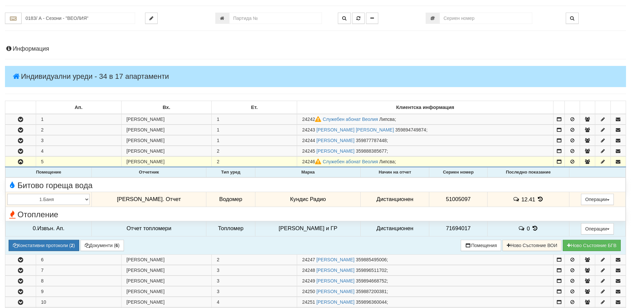
click at [537, 201] on icon at bounding box center [540, 200] width 7 height 6
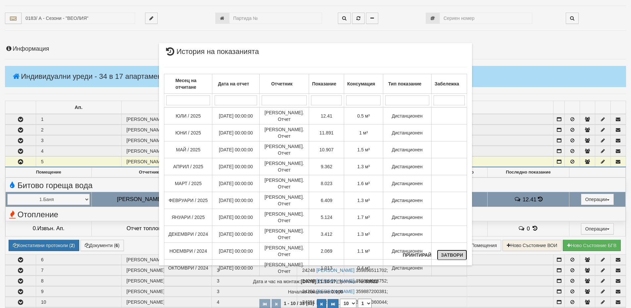
click at [454, 258] on button "Затвори" at bounding box center [452, 255] width 30 height 11
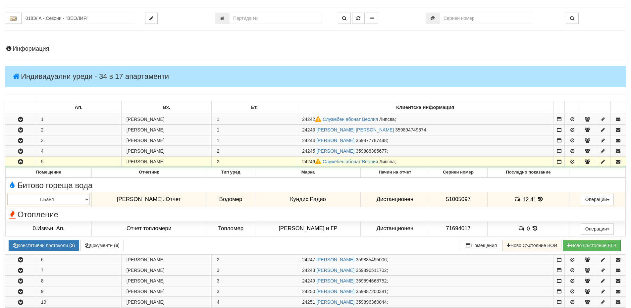
click at [311, 159] on td "24246 Служебен абонат Веолия Липсва ;" at bounding box center [425, 162] width 257 height 11
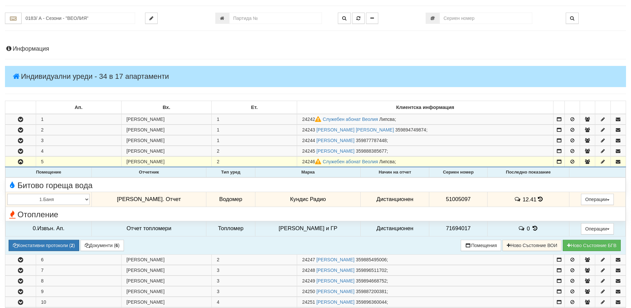
click at [313, 170] on th "Марка" at bounding box center [308, 173] width 105 height 10
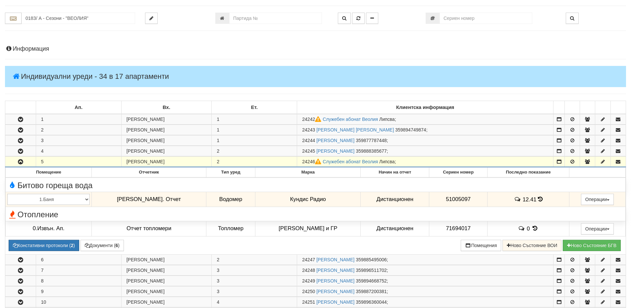
drag, startPoint x: 313, startPoint y: 160, endPoint x: 300, endPoint y: 162, distance: 13.2
click at [302, 162] on span "24246" at bounding box center [312, 161] width 21 height 5
copy span "24246"
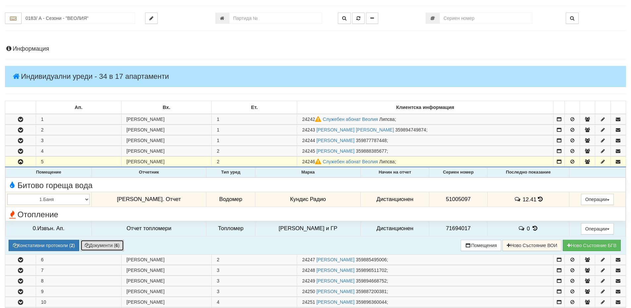
click at [108, 246] on button "Документи ( 6 )" at bounding box center [102, 245] width 43 height 11
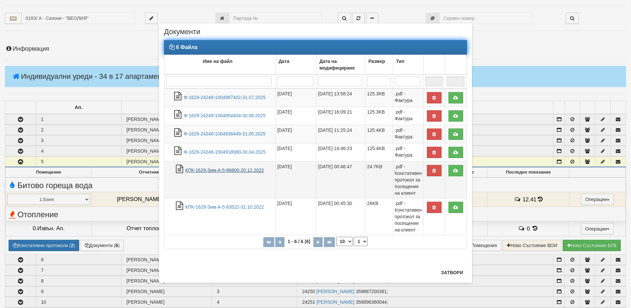
click at [227, 172] on link "КПК-1629-Зим-А-5-86800-20.12.2022" at bounding box center [224, 170] width 79 height 5
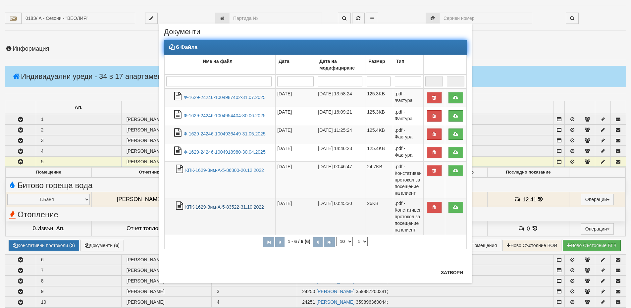
click at [241, 207] on link "КПК-1629-Зим-А-5-83522-31.10.2022" at bounding box center [224, 207] width 79 height 5
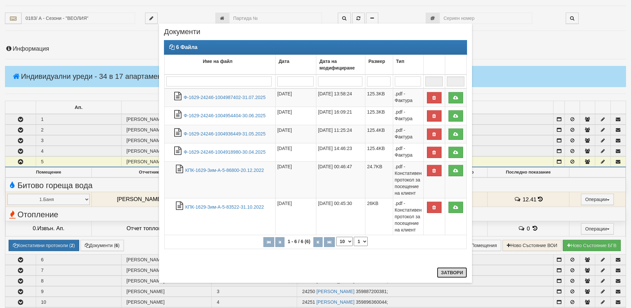
click at [460, 271] on button "Затвори" at bounding box center [452, 272] width 30 height 11
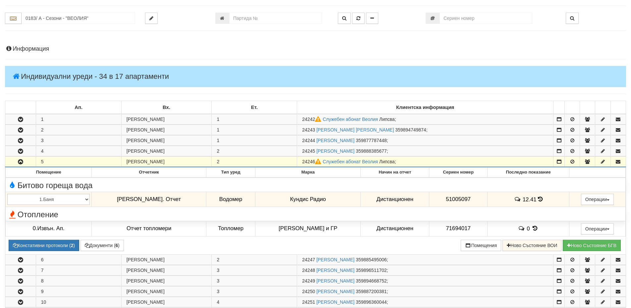
click at [25, 49] on h4 "Информация" at bounding box center [316, 49] width 622 height 7
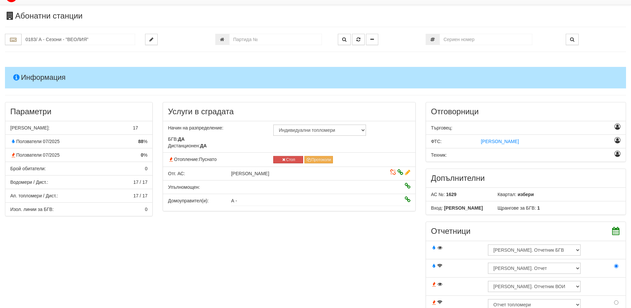
scroll to position [0, 0]
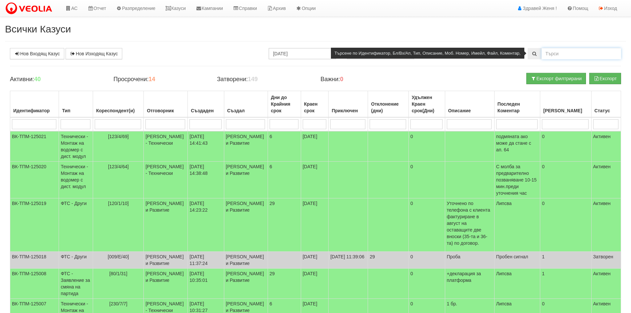
click at [593, 52] on input "text" at bounding box center [582, 53] width 80 height 11
type input "124969"
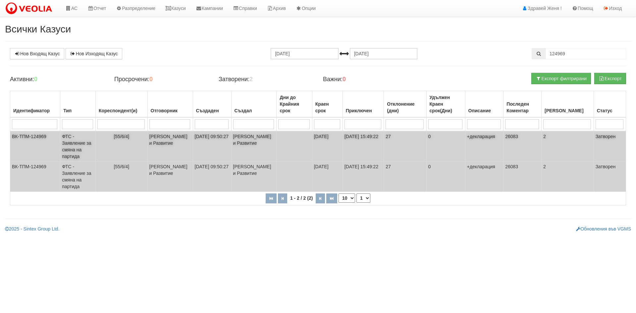
drag, startPoint x: 528, startPoint y: 138, endPoint x: 519, endPoint y: 146, distance: 11.3
click at [519, 146] on td "26083" at bounding box center [523, 146] width 38 height 30
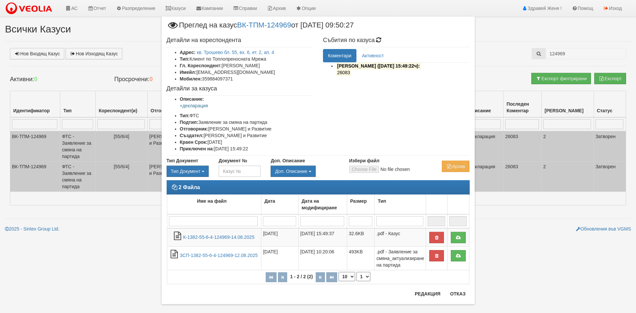
drag, startPoint x: 352, startPoint y: 73, endPoint x: 324, endPoint y: 74, distance: 28.2
click at [324, 74] on ul "Миглена Михова (14/08/2025г. 15:49:22ч): 26083" at bounding box center [396, 71] width 147 height 17
drag, startPoint x: 336, startPoint y: 73, endPoint x: 315, endPoint y: 85, distance: 24.6
click at [315, 85] on div "Детайли на кореспондента Адрес: кв. Трошево бл. 55, вх. 6, ет. 2, ап. 4 Тип: Кл…" at bounding box center [240, 95] width 157 height 122
drag, startPoint x: 240, startPoint y: 72, endPoint x: 195, endPoint y: 71, distance: 45.1
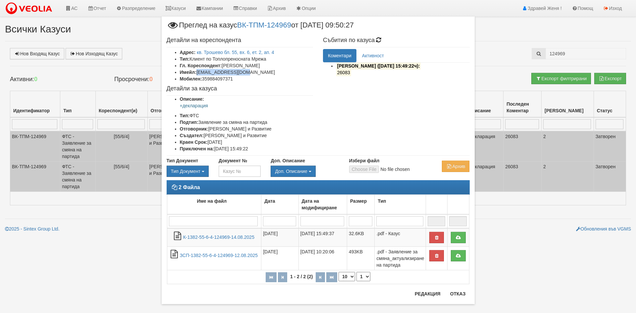
click at [195, 71] on li "Имейл: ivajlo596@gmail.com" at bounding box center [247, 72] width 134 height 7
copy li "ivajlo596@gmail.com"
drag, startPoint x: 350, startPoint y: 73, endPoint x: 335, endPoint y: 74, distance: 14.6
click at [336, 74] on p "26083" at bounding box center [403, 72] width 134 height 7
copy mark "26083"
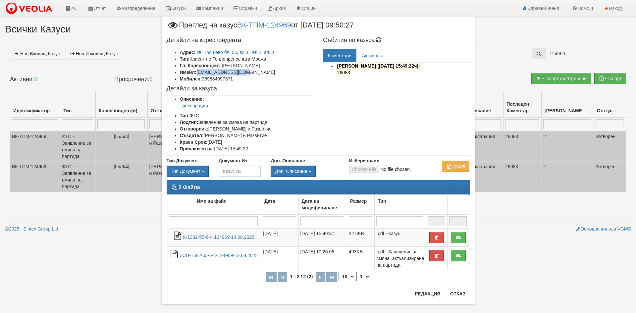
copy mark "26083"
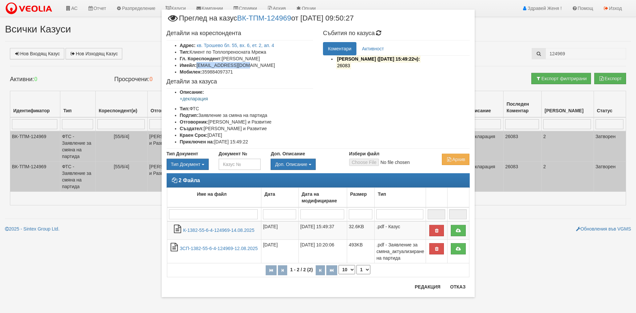
scroll to position [8, 0]
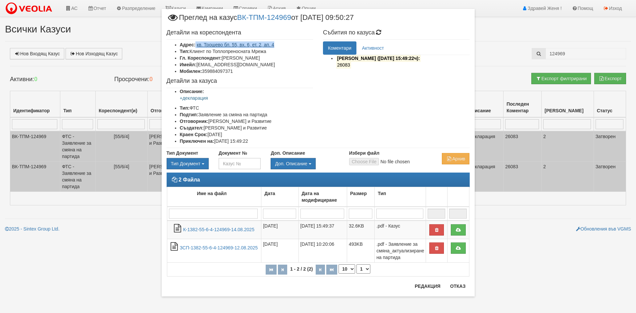
drag, startPoint x: 194, startPoint y: 44, endPoint x: 271, endPoint y: 45, distance: 77.9
click at [271, 45] on li "Адрес: кв. Трошево бл. 55, вх. 6, ет. 2, ап. 4" at bounding box center [247, 44] width 134 height 7
copy li "кв. Трошево бл. 55, вх. 6, ет. 2, ап. 4"
click at [458, 287] on button "Отказ" at bounding box center [458, 286] width 24 height 11
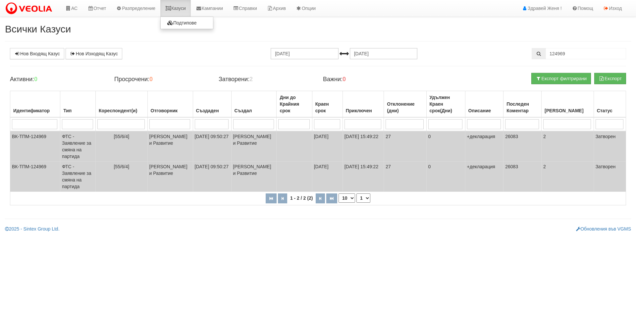
click at [184, 7] on link "Казуси" at bounding box center [175, 8] width 30 height 17
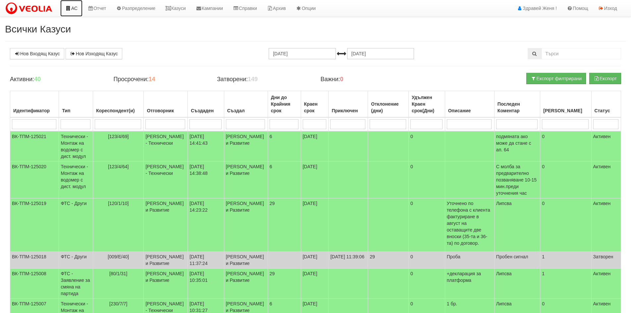
click at [75, 9] on link "АС" at bounding box center [71, 8] width 22 height 17
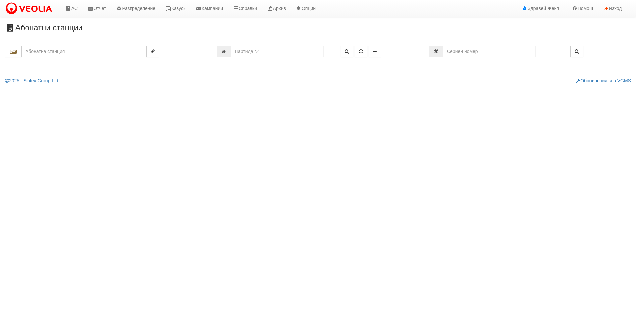
click at [61, 49] on input "text" at bounding box center [79, 51] width 115 height 11
click at [73, 11] on link "АС" at bounding box center [71, 8] width 22 height 17
